Goal: Task Accomplishment & Management: Complete application form

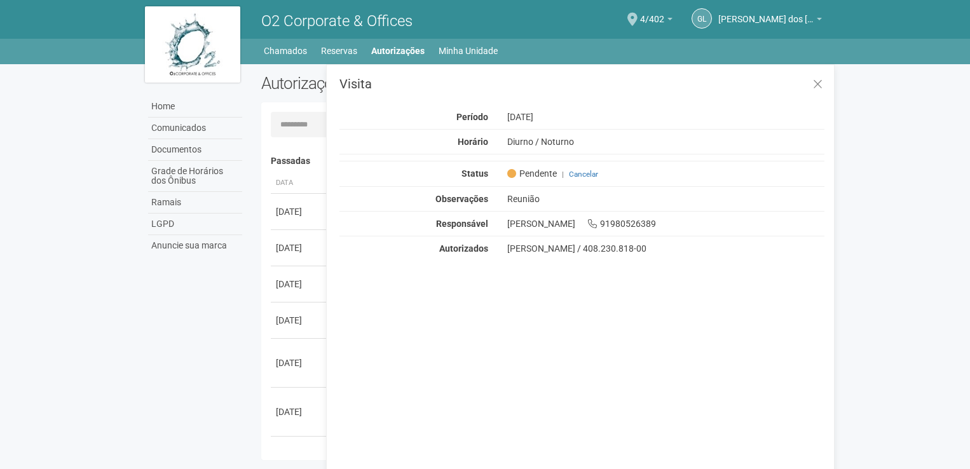
scroll to position [20, 0]
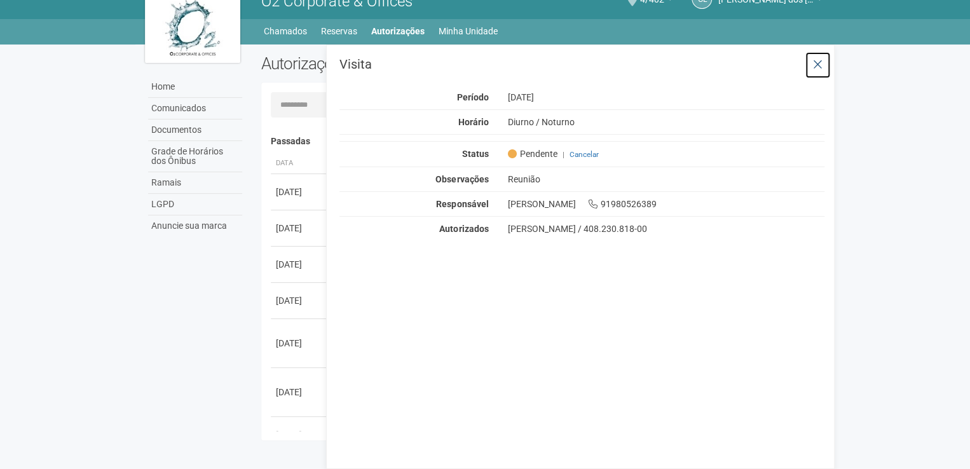
click at [818, 64] on icon at bounding box center [818, 64] width 10 height 13
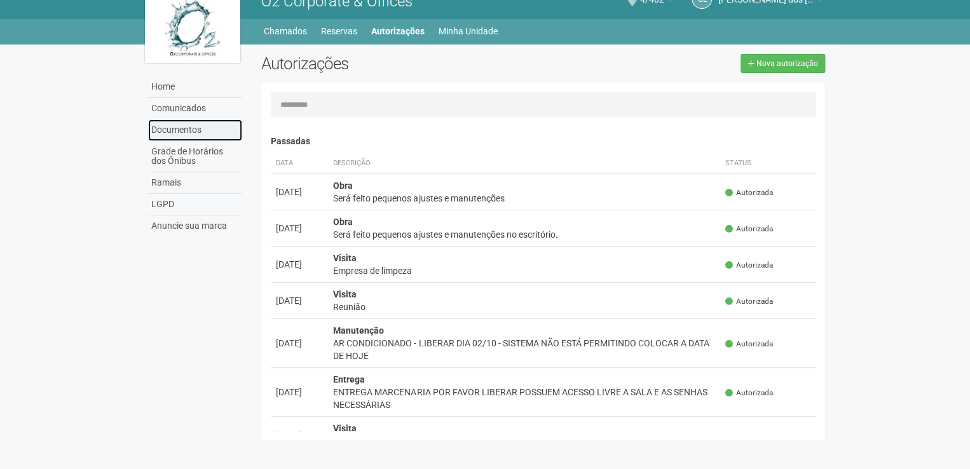
click at [184, 128] on link "Documentos" at bounding box center [195, 130] width 94 height 22
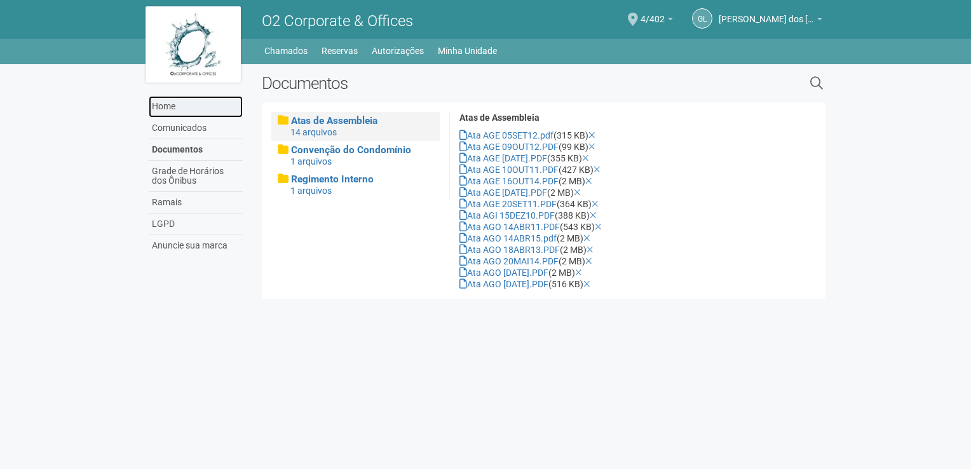
click at [198, 111] on link "Home" at bounding box center [196, 107] width 94 height 22
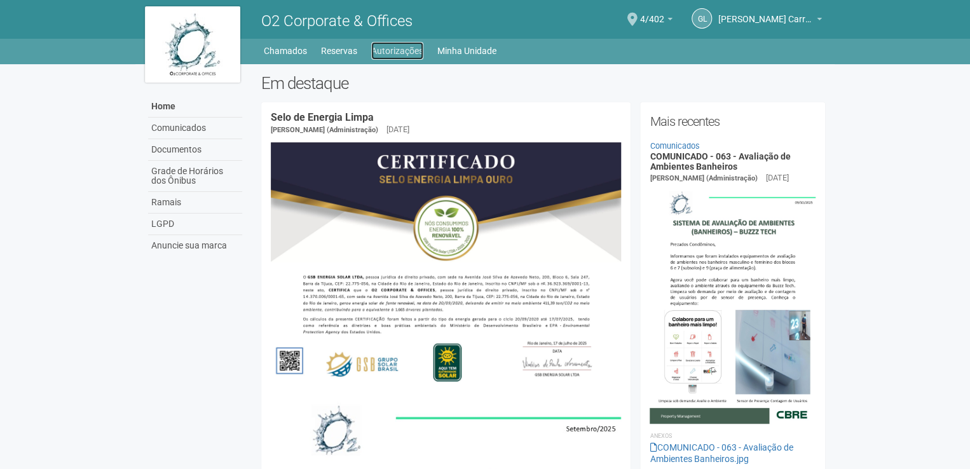
click at [403, 57] on link "Autorizações" at bounding box center [397, 51] width 52 height 18
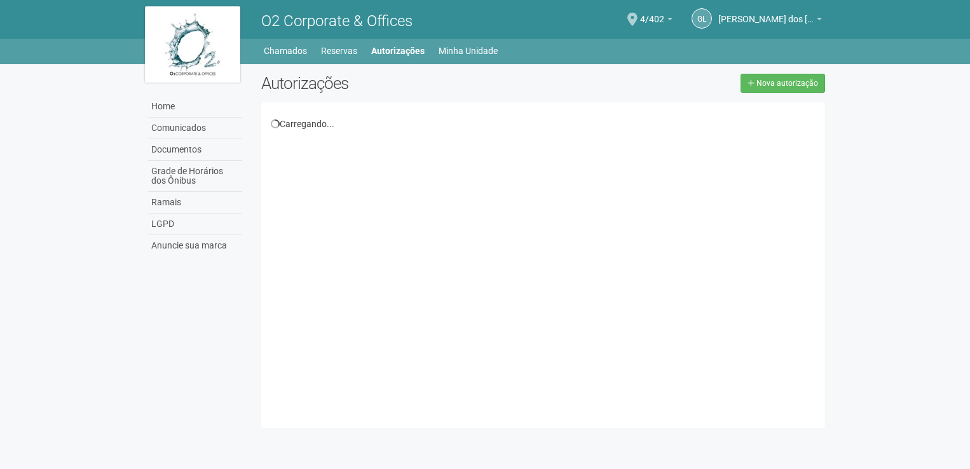
click at [299, 62] on div "Home Home Comunicados Documentos Grade de Horários dos Ônibus Ramais LGPD Anunc…" at bounding box center [485, 51] width 970 height 25
drag, startPoint x: 299, startPoint y: 62, endPoint x: 285, endPoint y: 53, distance: 16.6
click at [285, 53] on link "Chamados" at bounding box center [285, 51] width 43 height 18
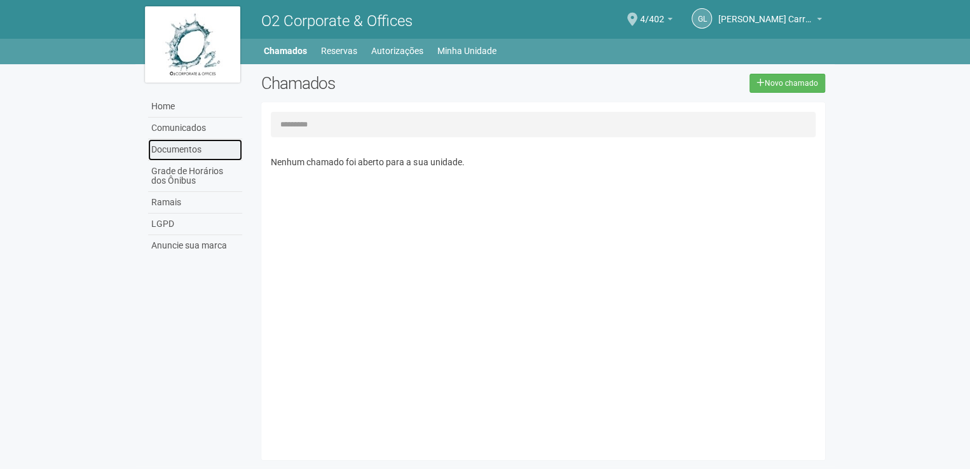
click at [206, 156] on link "Documentos" at bounding box center [195, 150] width 94 height 22
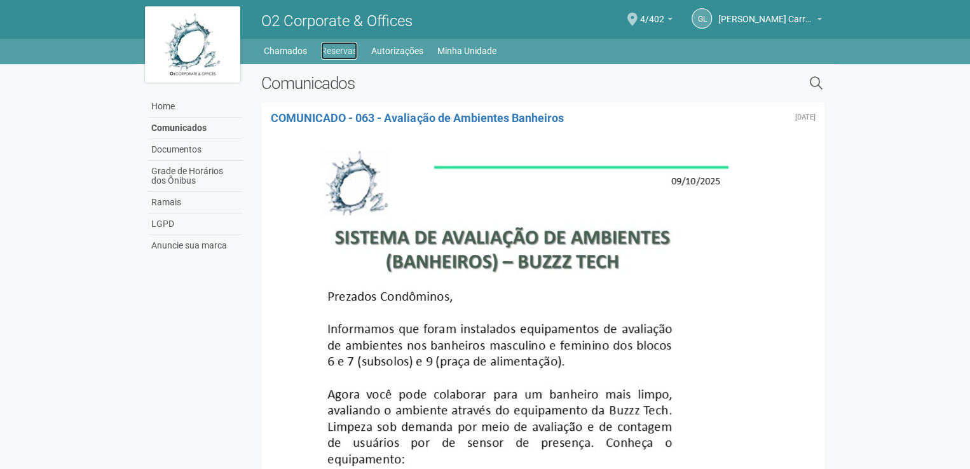
click at [331, 50] on link "Reservas" at bounding box center [339, 51] width 36 height 18
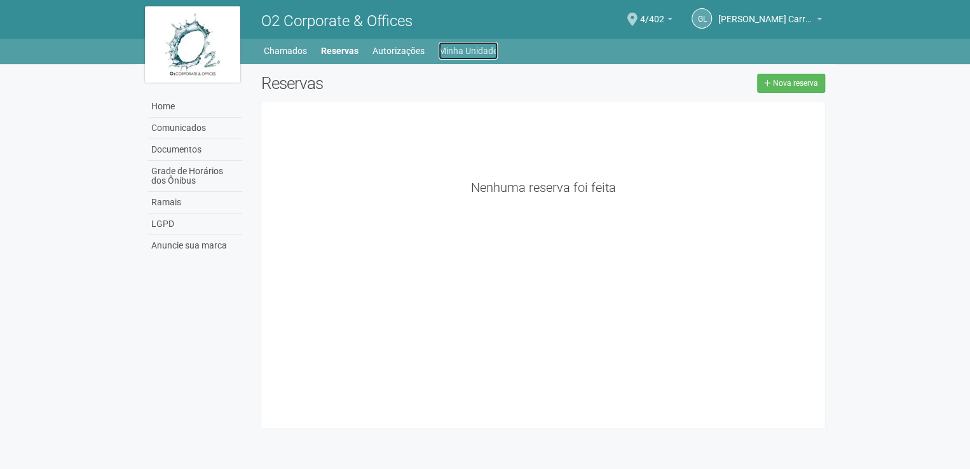
click at [461, 60] on link "Minha Unidade" at bounding box center [467, 51] width 59 height 18
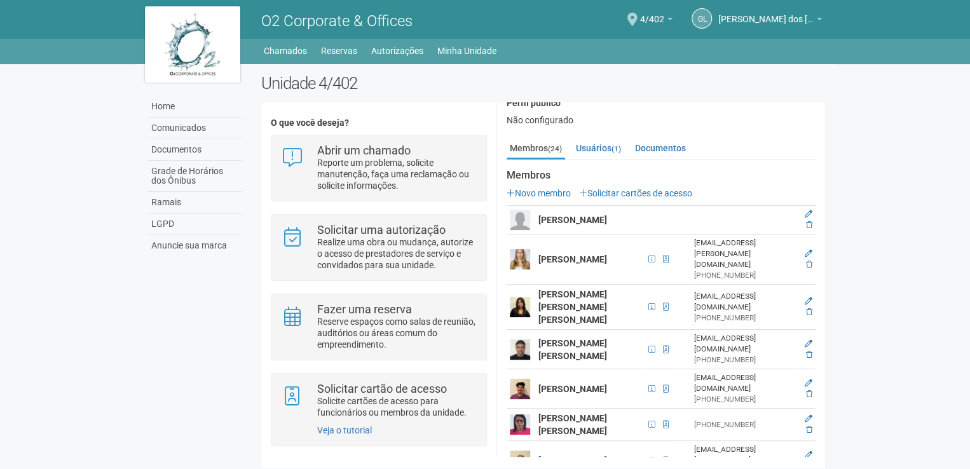
scroll to position [127, 0]
click at [613, 192] on link "Solicitar cartões de acesso" at bounding box center [635, 194] width 113 height 10
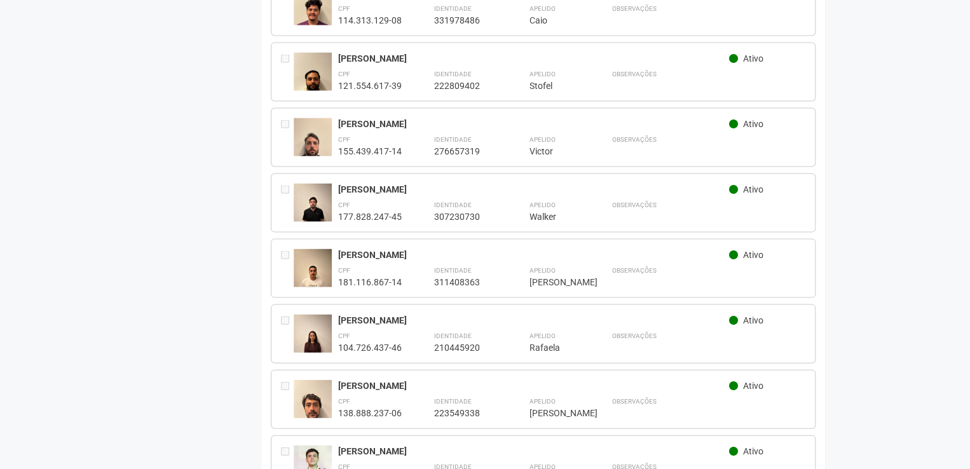
scroll to position [1271, 0]
